Goal: Information Seeking & Learning: Learn about a topic

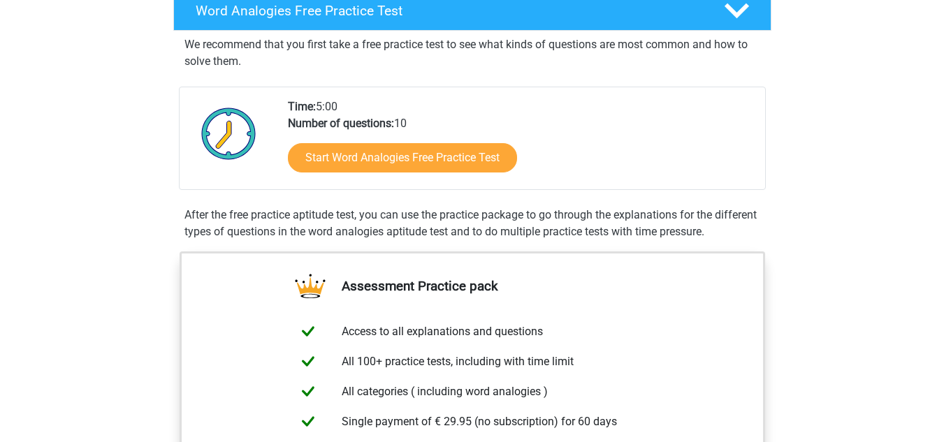
scroll to position [238, 0]
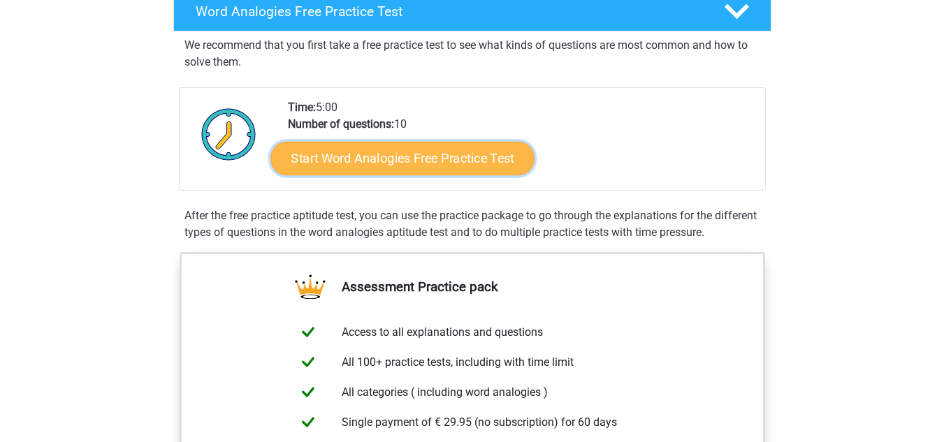
click at [464, 152] on link "Start Word Analogies Free Practice Test" at bounding box center [401, 158] width 263 height 34
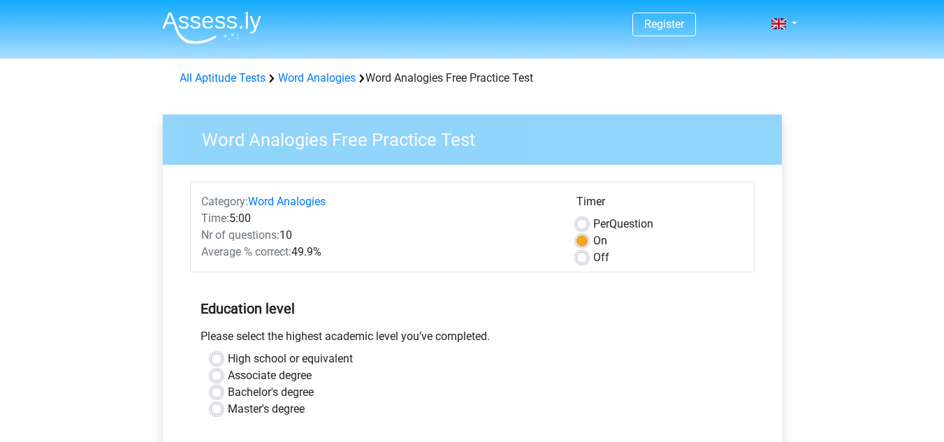
scroll to position [182, 0]
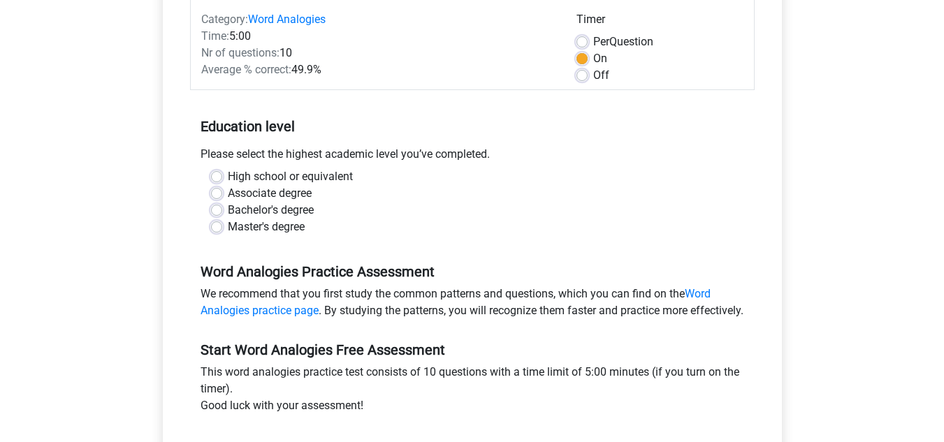
click at [228, 206] on label "Bachelor's degree" at bounding box center [271, 210] width 86 height 17
click at [221, 206] on input "Bachelor's degree" at bounding box center [216, 209] width 11 height 14
radio input "true"
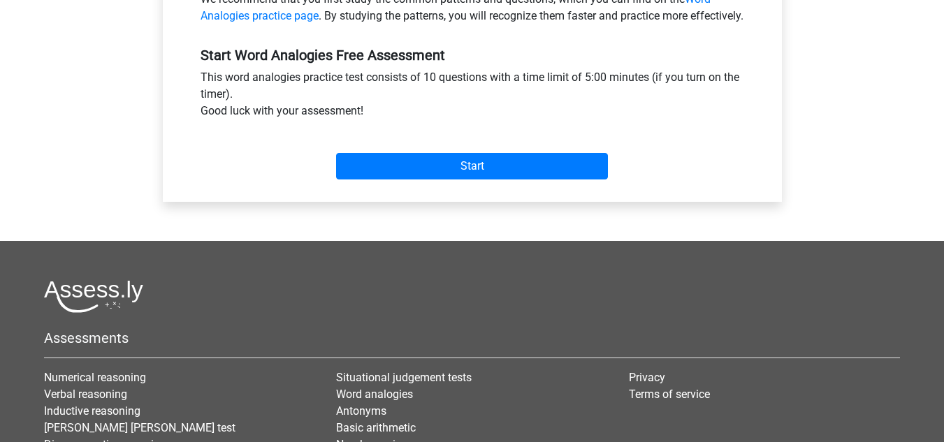
scroll to position [407, 0]
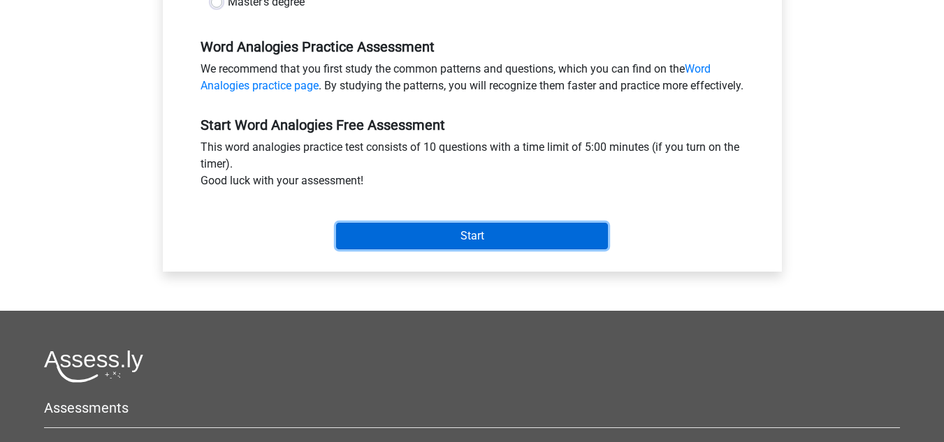
click at [428, 249] on input "Start" at bounding box center [472, 236] width 272 height 27
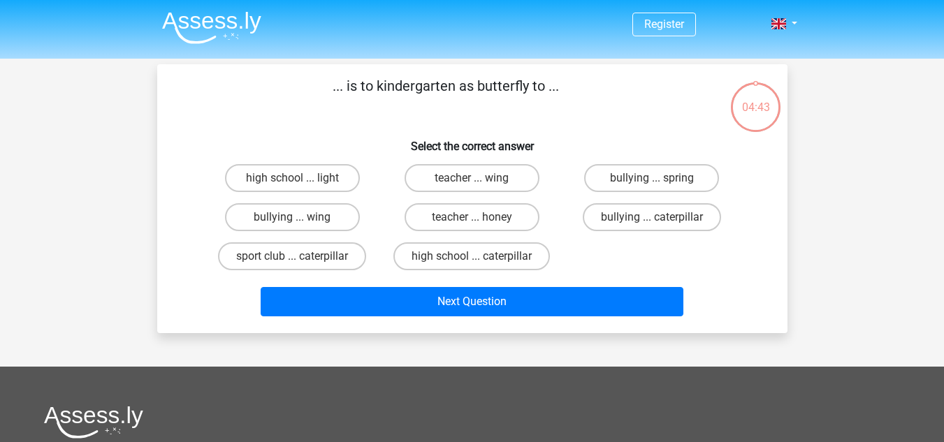
click at [428, 257] on label "high school ... caterpillar" at bounding box center [471, 256] width 156 height 28
click at [471, 257] on input "high school ... caterpillar" at bounding box center [475, 260] width 9 height 9
radio input "true"
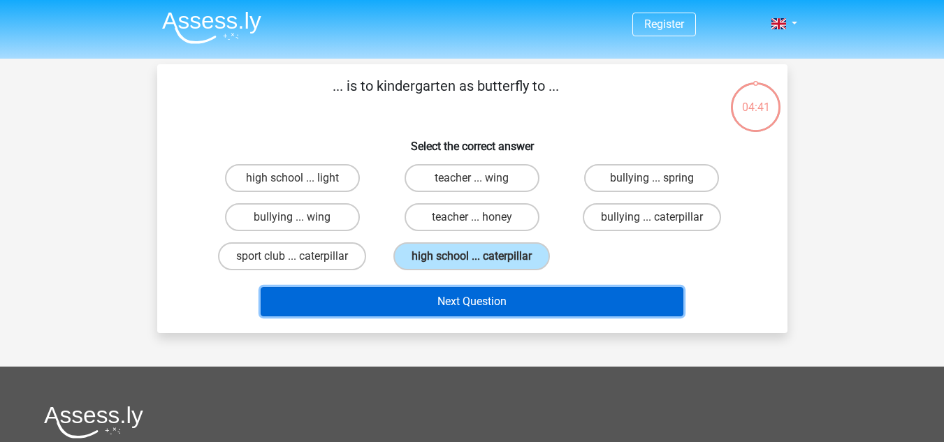
click at [412, 300] on button "Next Question" at bounding box center [472, 301] width 423 height 29
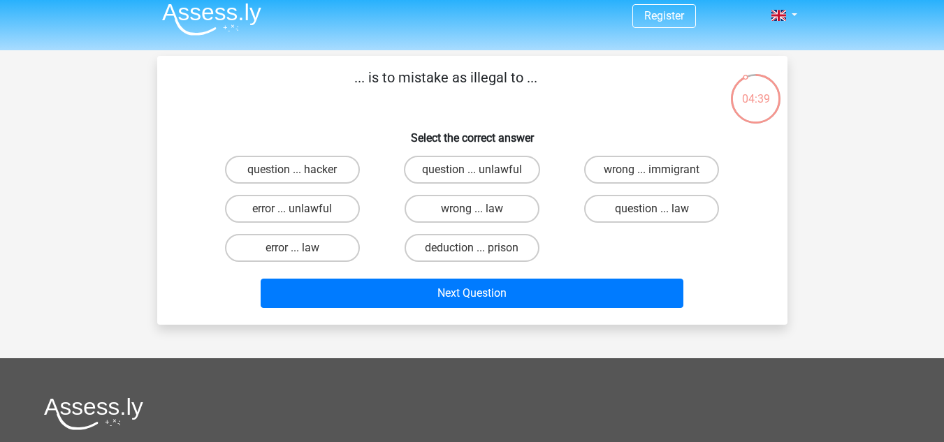
scroll to position [5, 0]
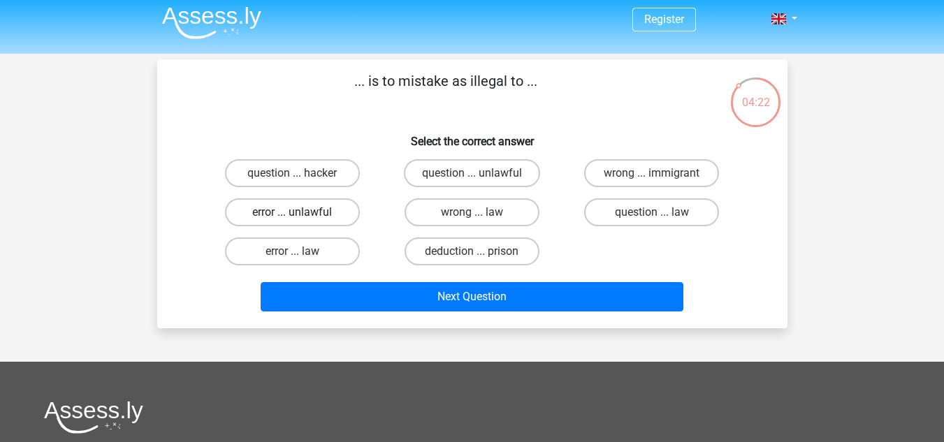
click at [284, 200] on label "error ... unlawful" at bounding box center [292, 212] width 135 height 28
click at [292, 212] on input "error ... unlawful" at bounding box center [296, 216] width 9 height 9
radio input "true"
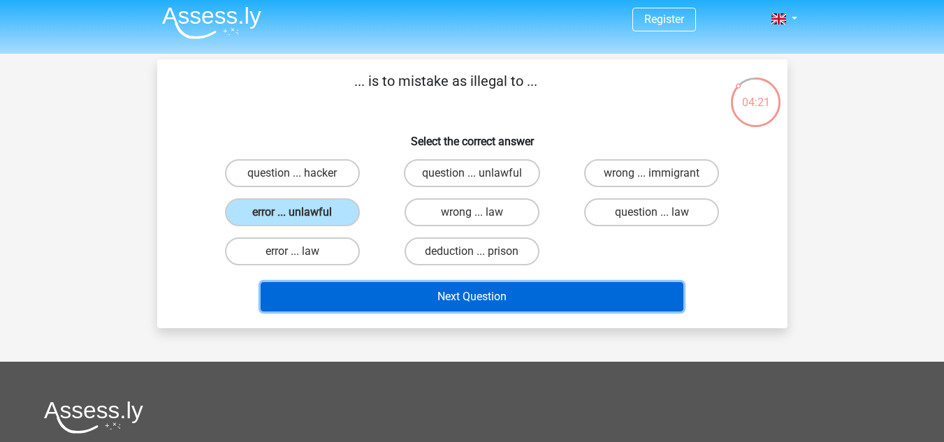
click at [370, 284] on button "Next Question" at bounding box center [472, 296] width 423 height 29
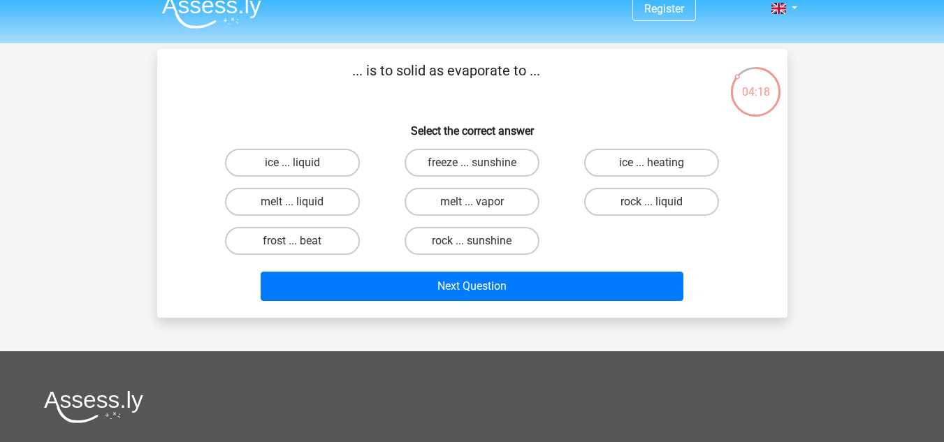
scroll to position [0, 0]
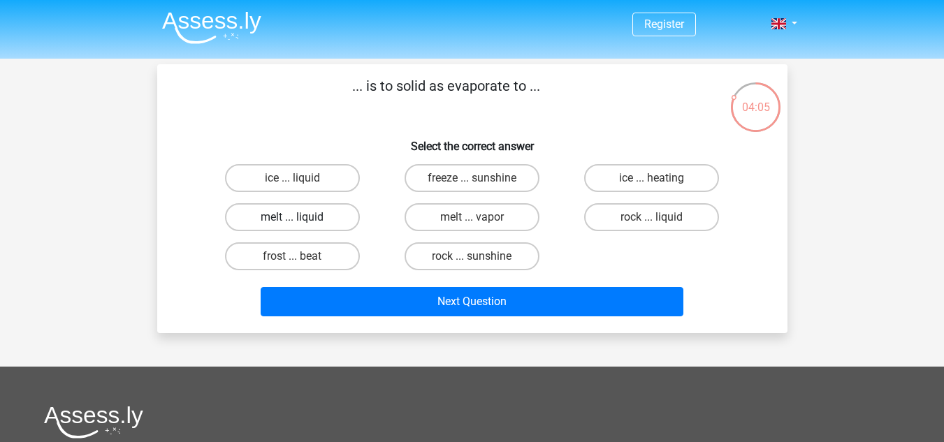
click at [318, 222] on label "melt ... liquid" at bounding box center [292, 217] width 135 height 28
click at [301, 222] on input "melt ... liquid" at bounding box center [296, 221] width 9 height 9
radio input "true"
click at [341, 179] on label "ice ... liquid" at bounding box center [292, 178] width 135 height 28
click at [301, 179] on input "ice ... liquid" at bounding box center [296, 182] width 9 height 9
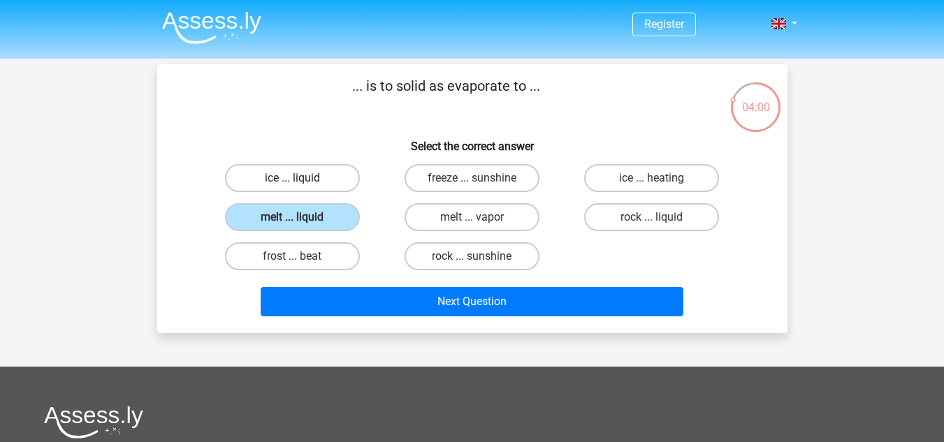
radio input "true"
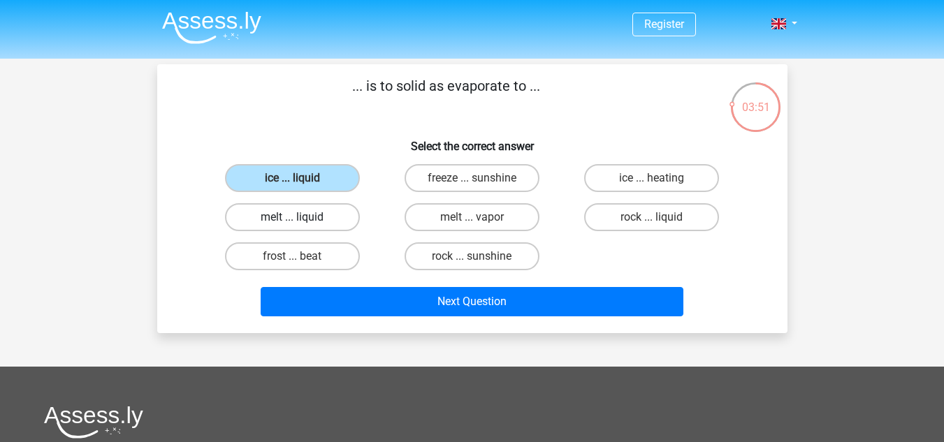
click at [332, 226] on label "melt ... liquid" at bounding box center [292, 217] width 135 height 28
click at [301, 226] on input "melt ... liquid" at bounding box center [296, 221] width 9 height 9
radio input "true"
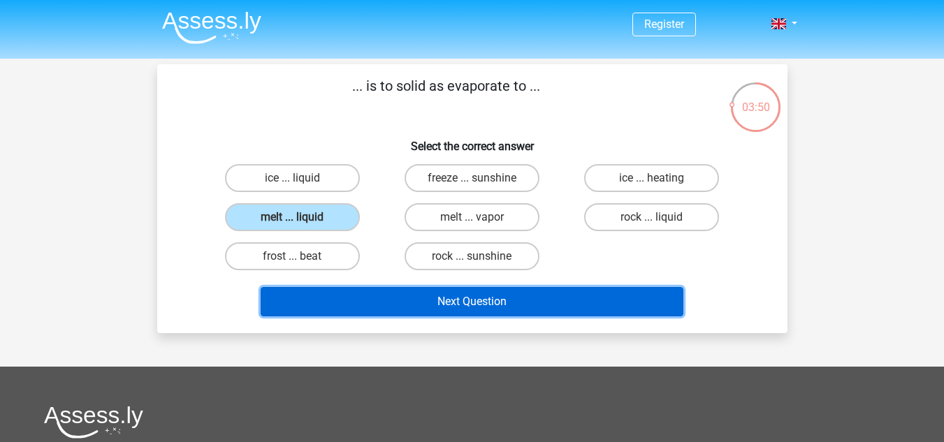
click at [345, 295] on button "Next Question" at bounding box center [472, 301] width 423 height 29
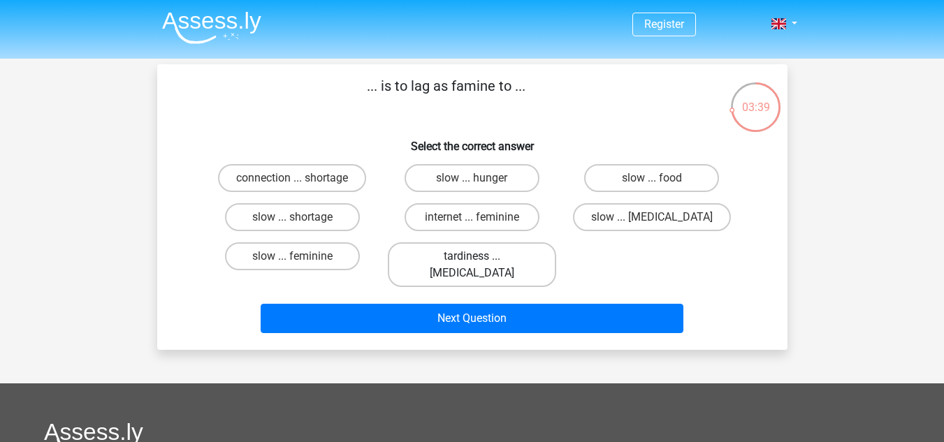
click at [484, 258] on label "tardiness ... malnutrition" at bounding box center [472, 264] width 168 height 45
click at [480, 258] on input "tardiness ... malnutrition" at bounding box center [475, 260] width 9 height 9
radio input "true"
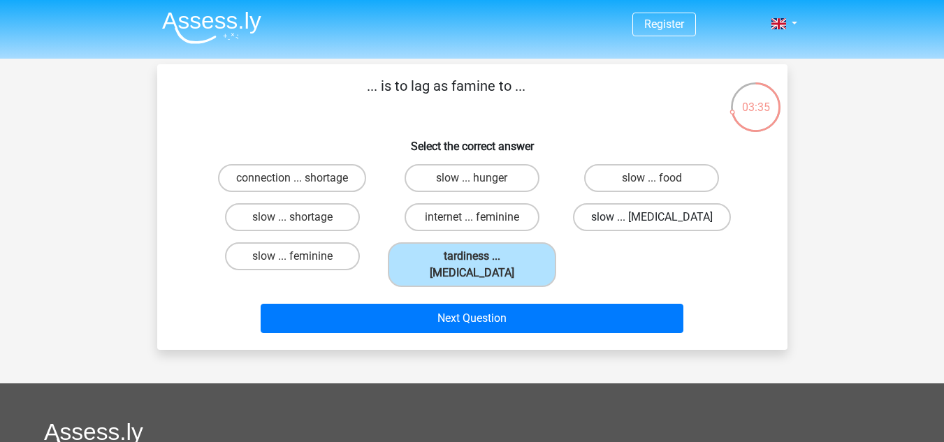
click at [620, 223] on label "slow ... malnutrition" at bounding box center [652, 217] width 158 height 28
click at [652, 223] on input "slow ... malnutrition" at bounding box center [656, 221] width 9 height 9
radio input "true"
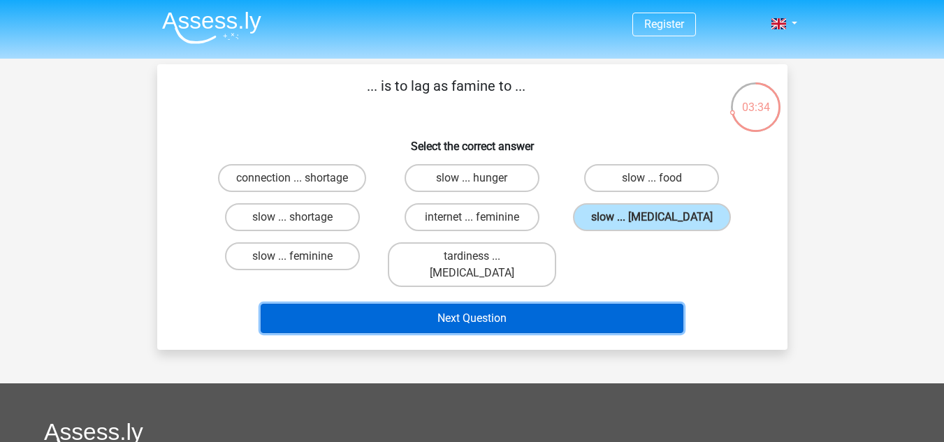
click at [568, 304] on button "Next Question" at bounding box center [472, 318] width 423 height 29
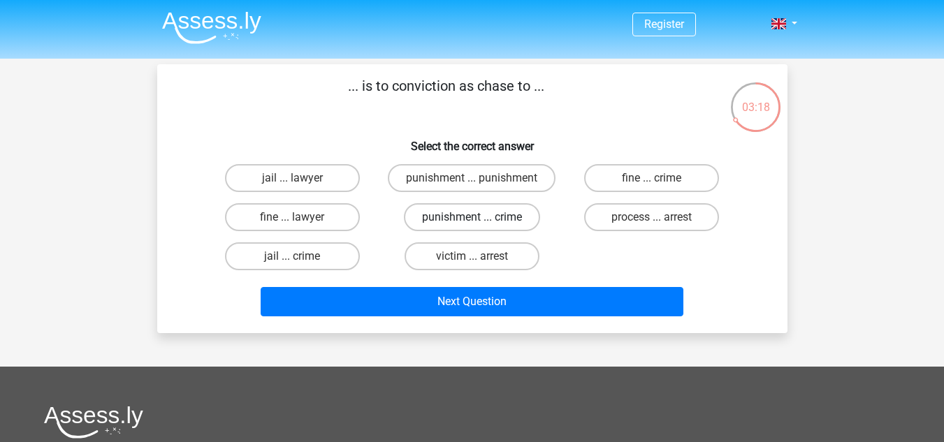
click at [498, 225] on label "punishment ... crime" at bounding box center [472, 217] width 136 height 28
click at [480, 225] on input "punishment ... crime" at bounding box center [475, 221] width 9 height 9
radio input "true"
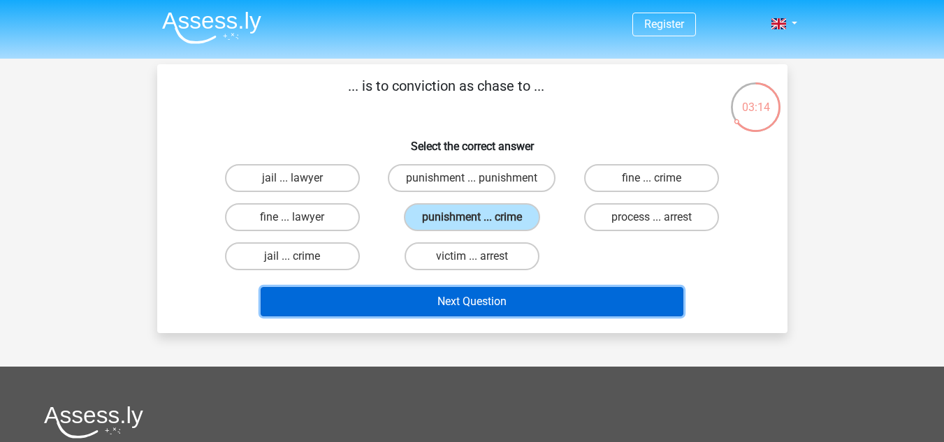
click at [486, 306] on button "Next Question" at bounding box center [472, 301] width 423 height 29
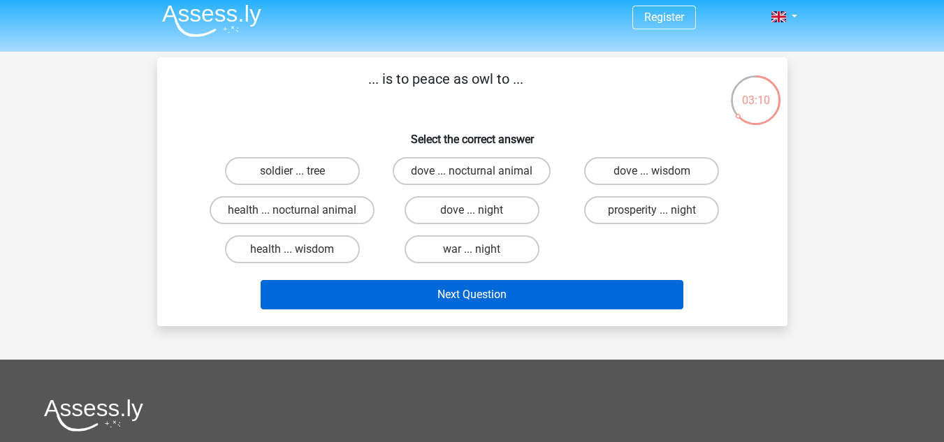
scroll to position [6, 0]
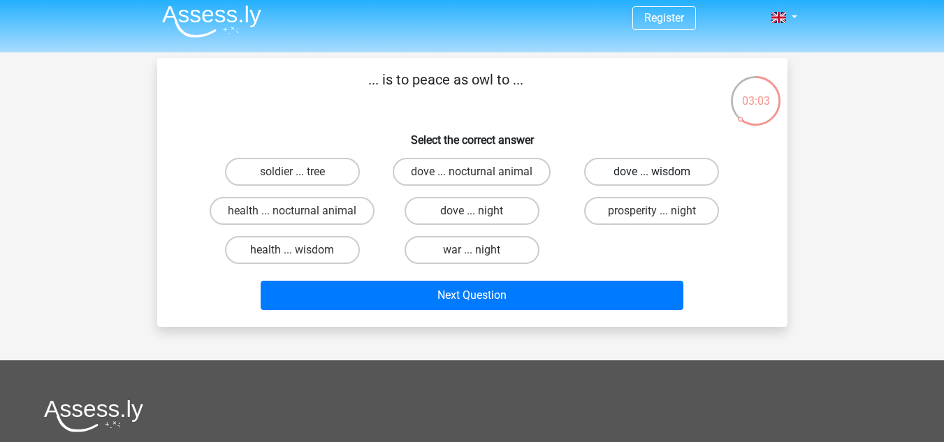
click at [598, 164] on label "dove ... wisdom" at bounding box center [651, 172] width 135 height 28
click at [652, 172] on input "dove ... wisdom" at bounding box center [656, 176] width 9 height 9
radio input "true"
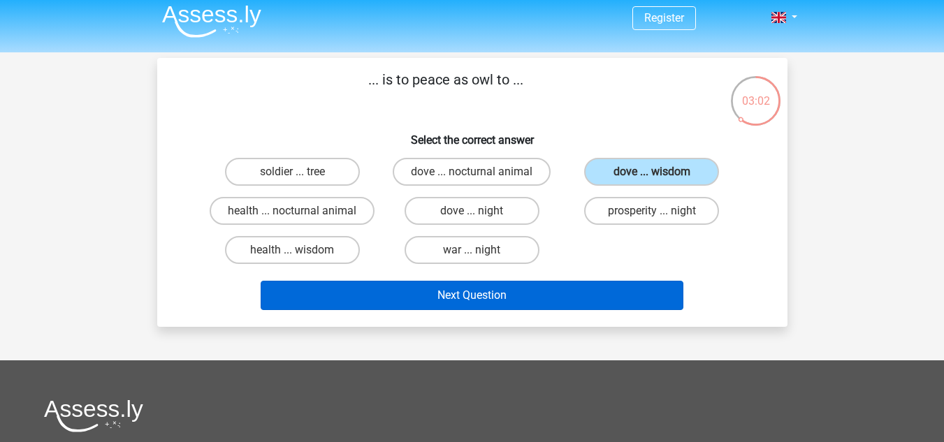
drag, startPoint x: 498, startPoint y: 314, endPoint x: 433, endPoint y: 306, distance: 65.4
click at [433, 306] on div "Next Question" at bounding box center [472, 298] width 539 height 35
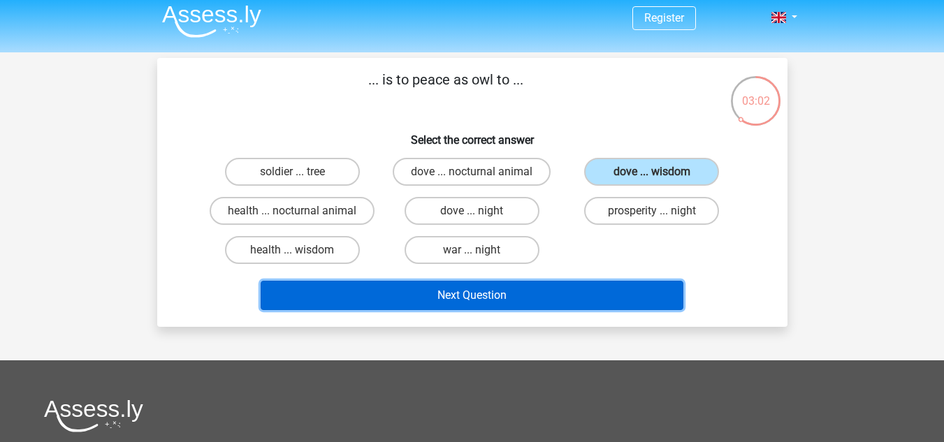
click at [433, 306] on button "Next Question" at bounding box center [472, 295] width 423 height 29
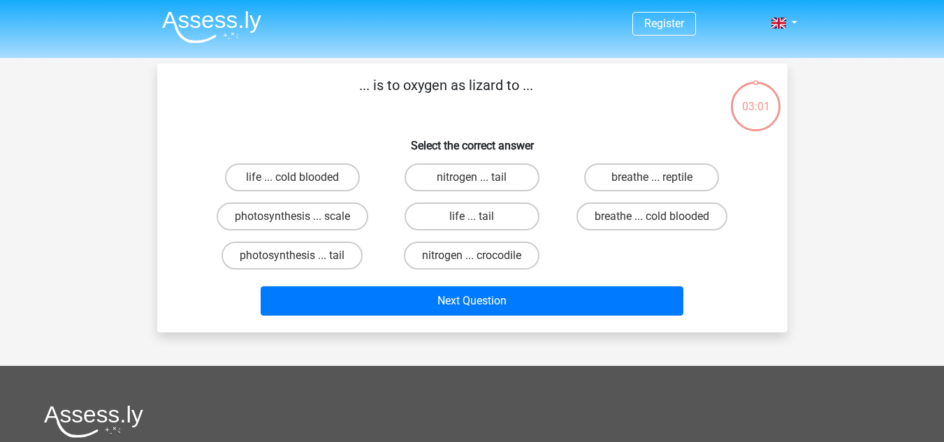
scroll to position [0, 0]
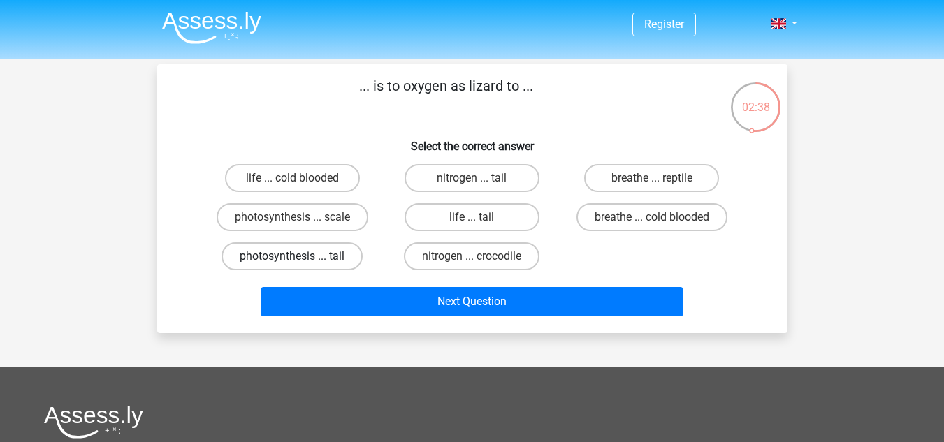
click at [309, 258] on label "photosynthesis ... tail" at bounding box center [291, 256] width 141 height 28
click at [301, 258] on input "photosynthesis ... tail" at bounding box center [296, 260] width 9 height 9
radio input "true"
click at [323, 215] on label "photosynthesis ... scale" at bounding box center [293, 217] width 152 height 28
click at [301, 217] on input "photosynthesis ... scale" at bounding box center [296, 221] width 9 height 9
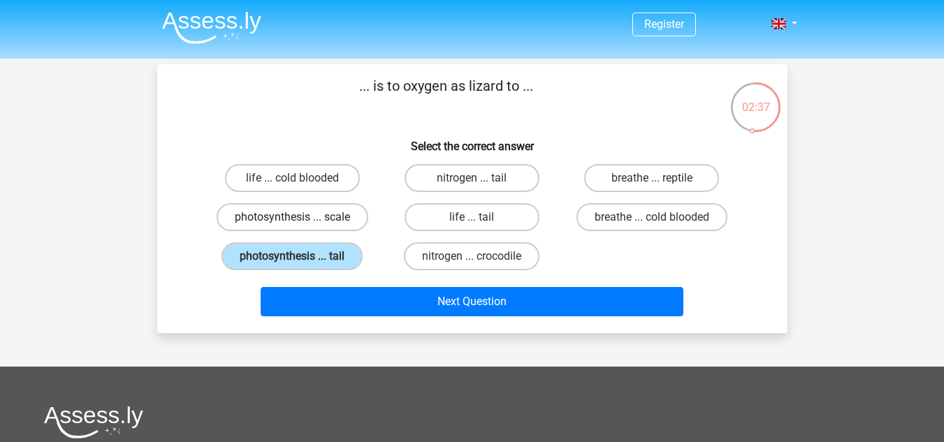
radio input "true"
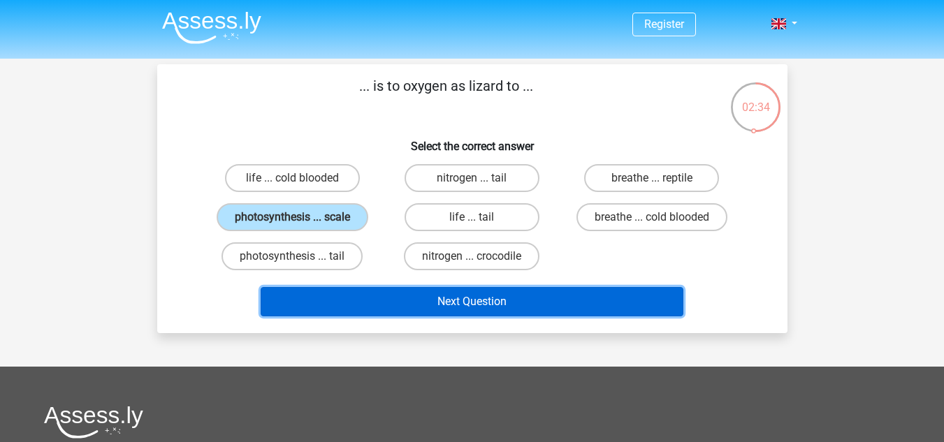
click at [367, 295] on button "Next Question" at bounding box center [472, 301] width 423 height 29
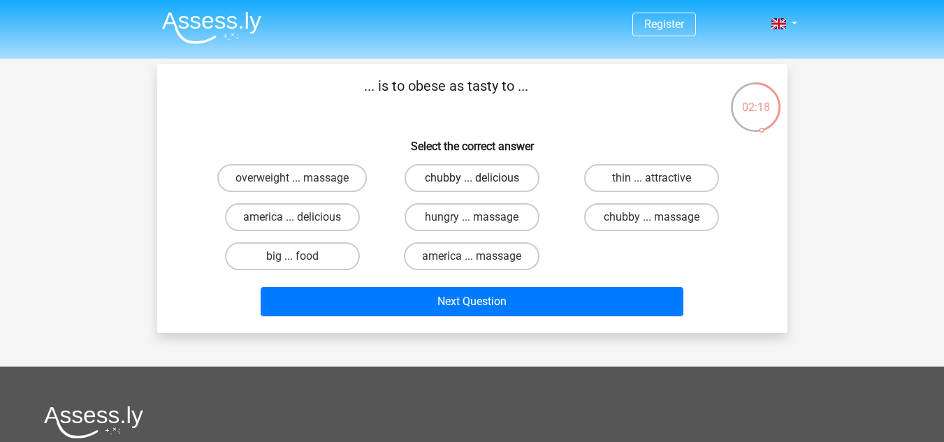
click at [427, 179] on label "chubby ... delicious" at bounding box center [471, 178] width 135 height 28
click at [471, 179] on input "chubby ... delicious" at bounding box center [475, 182] width 9 height 9
radio input "true"
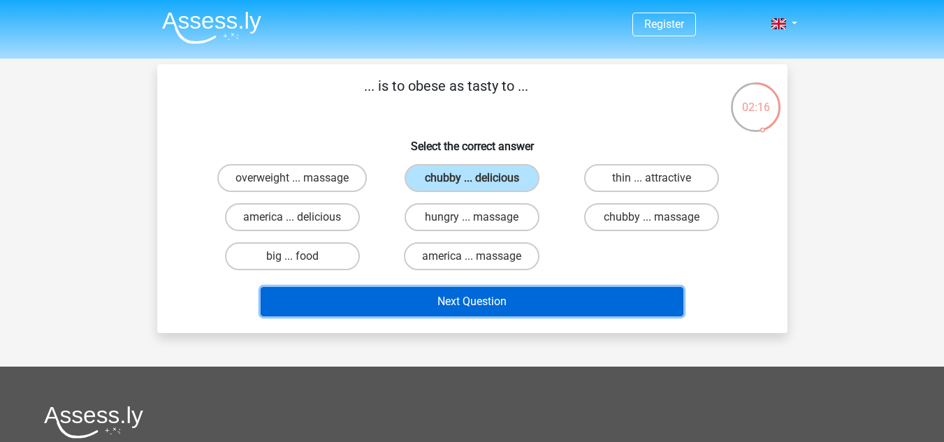
click at [388, 295] on button "Next Question" at bounding box center [472, 301] width 423 height 29
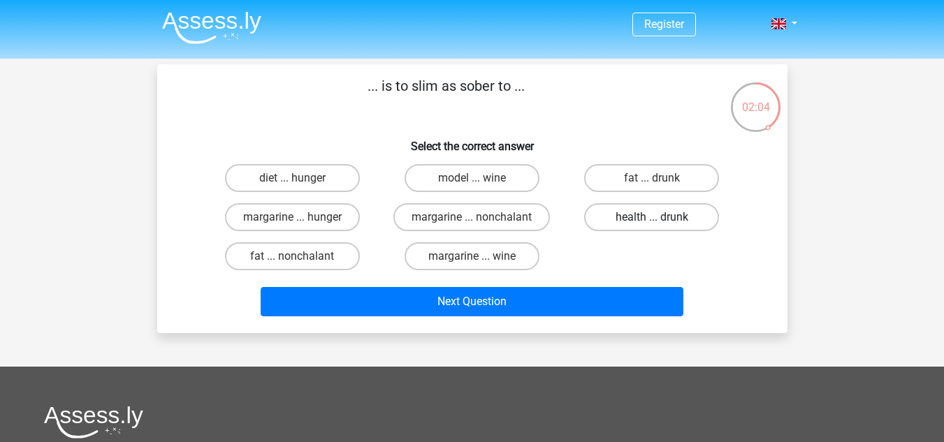
click at [616, 215] on label "health ... drunk" at bounding box center [651, 217] width 135 height 28
click at [652, 217] on input "health ... drunk" at bounding box center [656, 221] width 9 height 9
radio input "true"
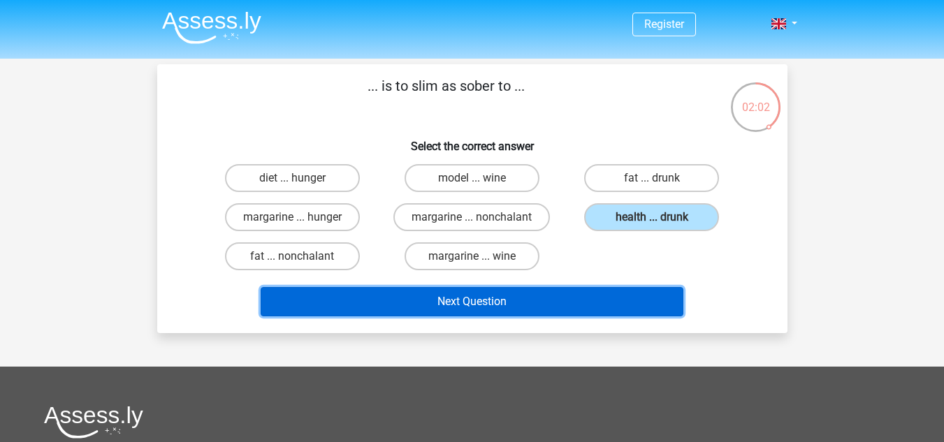
click at [568, 295] on button "Next Question" at bounding box center [472, 301] width 423 height 29
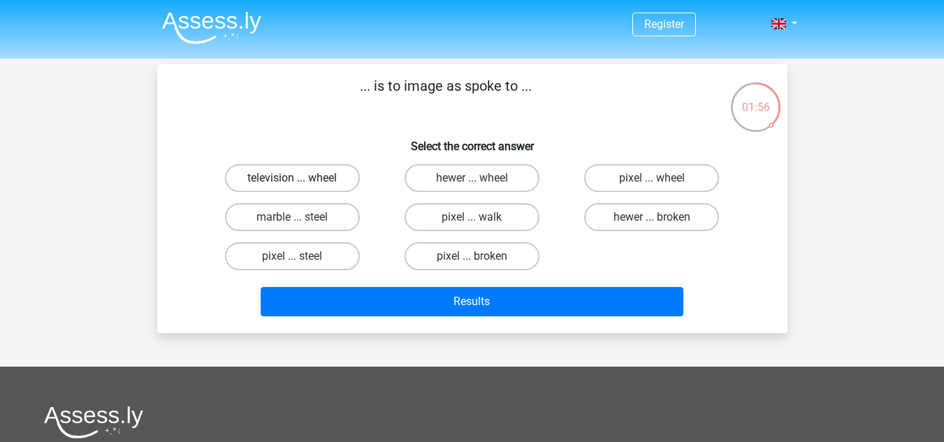
click at [314, 169] on label "television ... wheel" at bounding box center [292, 178] width 135 height 28
click at [301, 178] on input "television ... wheel" at bounding box center [296, 182] width 9 height 9
radio input "true"
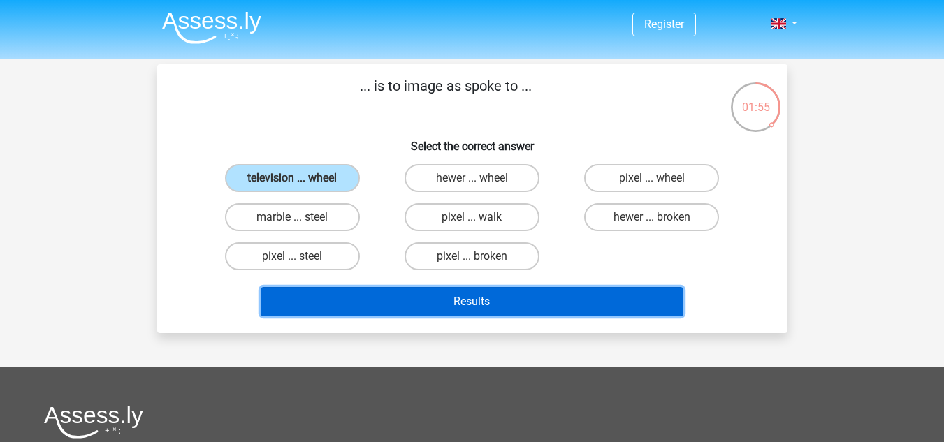
click at [330, 299] on button "Results" at bounding box center [472, 301] width 423 height 29
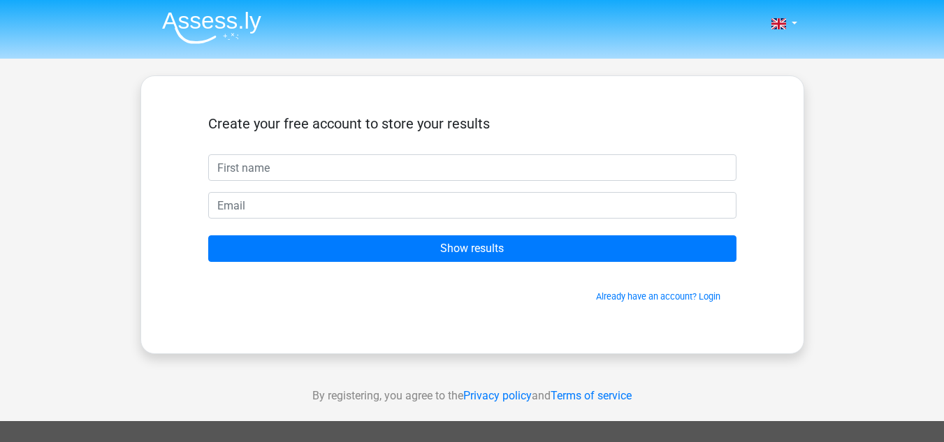
click at [330, 299] on span "Already have an account? Login" at bounding box center [472, 296] width 517 height 13
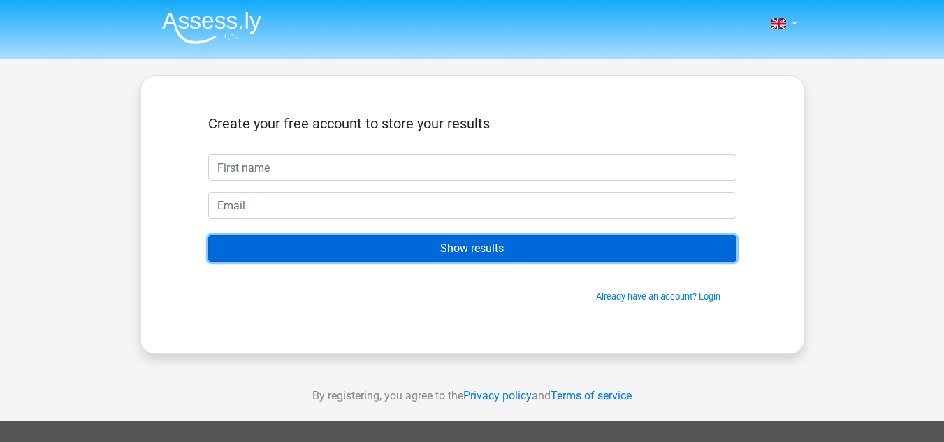
click at [295, 244] on input "Show results" at bounding box center [472, 248] width 528 height 27
